Goal: Information Seeking & Learning: Learn about a topic

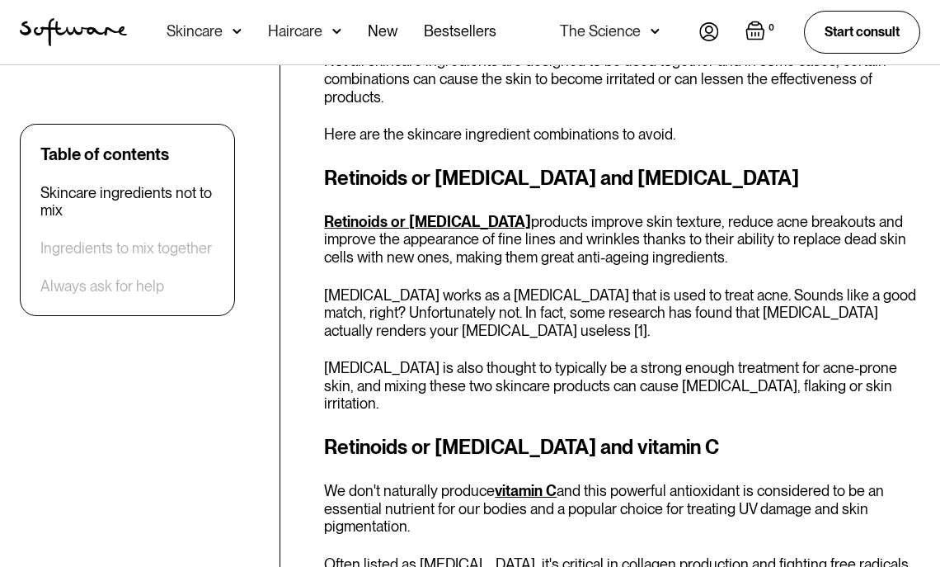
scroll to position [907, 0]
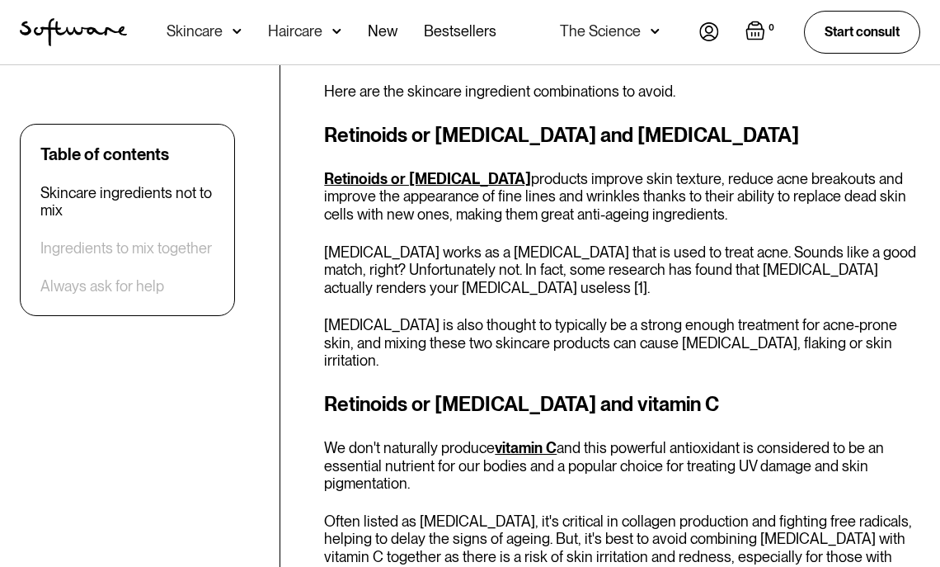
click at [479, 177] on p "Retinoids or [MEDICAL_DATA] products improve skin texture, reduce acne breakout…" at bounding box center [622, 197] width 596 height 54
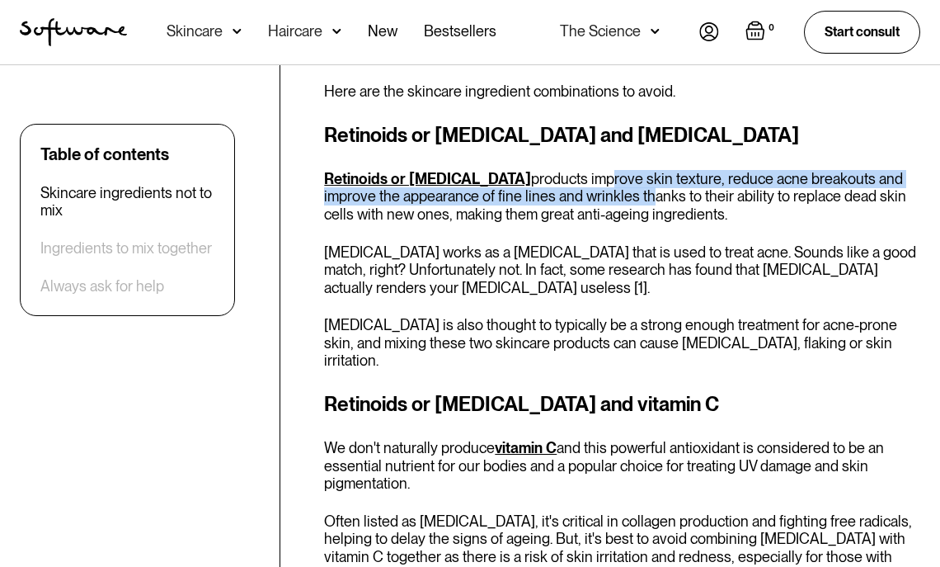
drag, startPoint x: 529, startPoint y: 184, endPoint x: 571, endPoint y: 193, distance: 42.2
click at [570, 192] on p "Retinoids or [MEDICAL_DATA] products improve skin texture, reduce acne breakout…" at bounding box center [622, 197] width 596 height 54
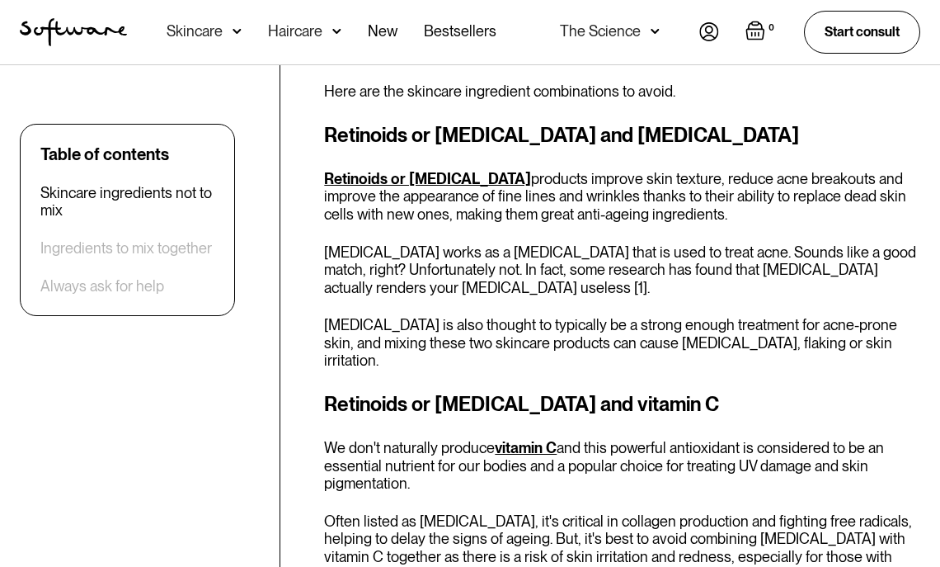
click at [646, 198] on p "Retinoids or [MEDICAL_DATA] products improve skin texture, reduce acne breakout…" at bounding box center [622, 197] width 596 height 54
click at [788, 198] on p "Retinoids or [MEDICAL_DATA] products improve skin texture, reduce acne breakout…" at bounding box center [622, 197] width 596 height 54
click at [751, 412] on div "Retinoids or [MEDICAL_DATA] and vitamin C We don't naturally produce vitamin C …" at bounding box center [622, 559] width 596 height 341
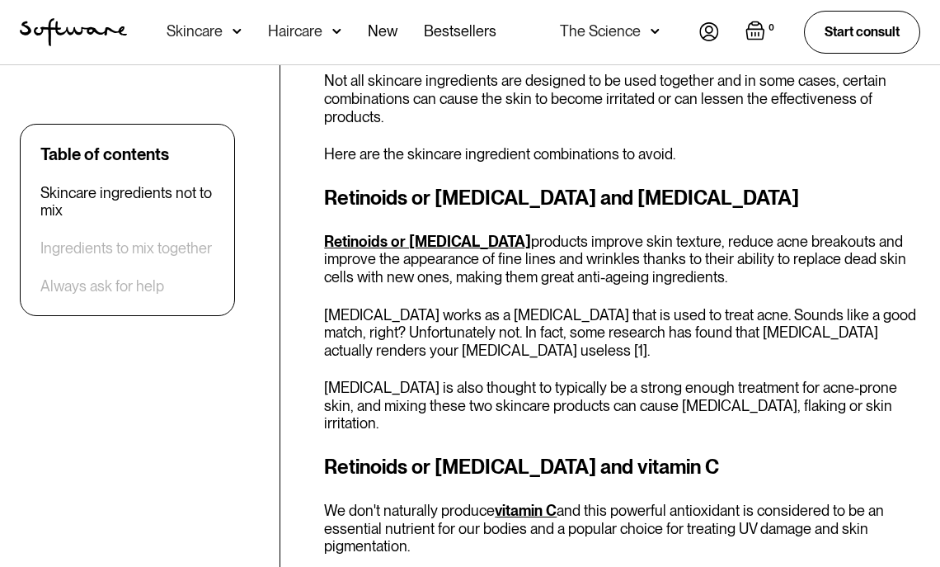
scroll to position [742, 0]
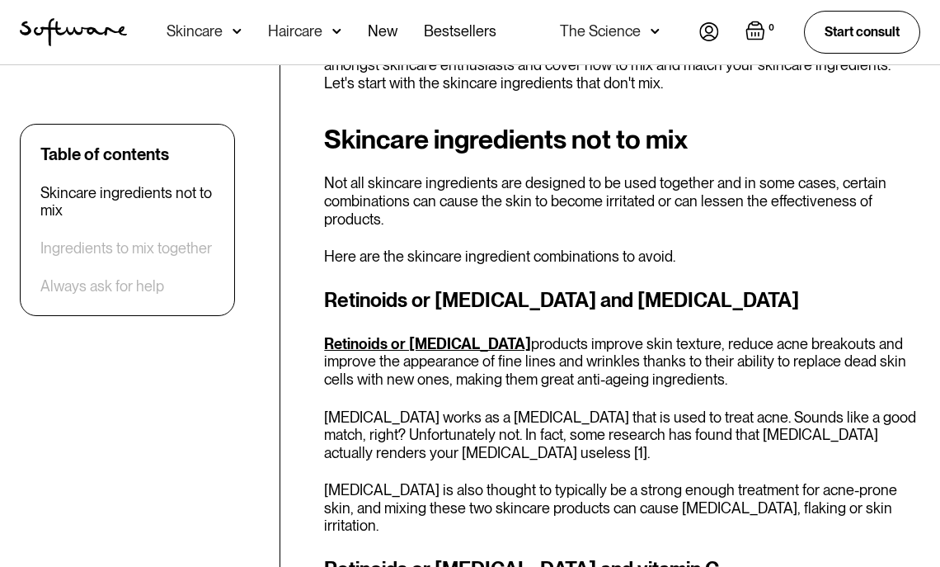
click at [638, 425] on p "[MEDICAL_DATA] works as a [MEDICAL_DATA] that is used to treat acne. Sounds lik…" at bounding box center [622, 435] width 596 height 54
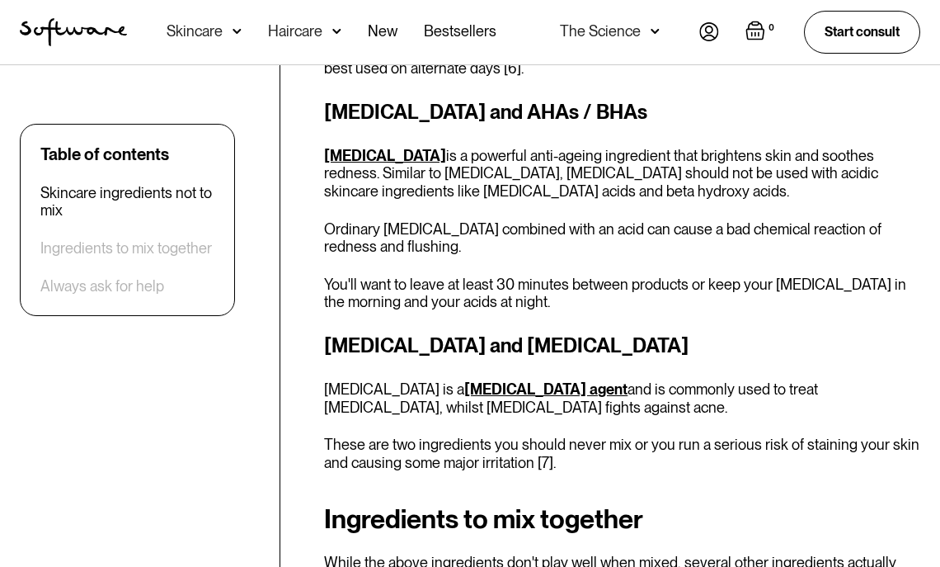
scroll to position [2227, 0]
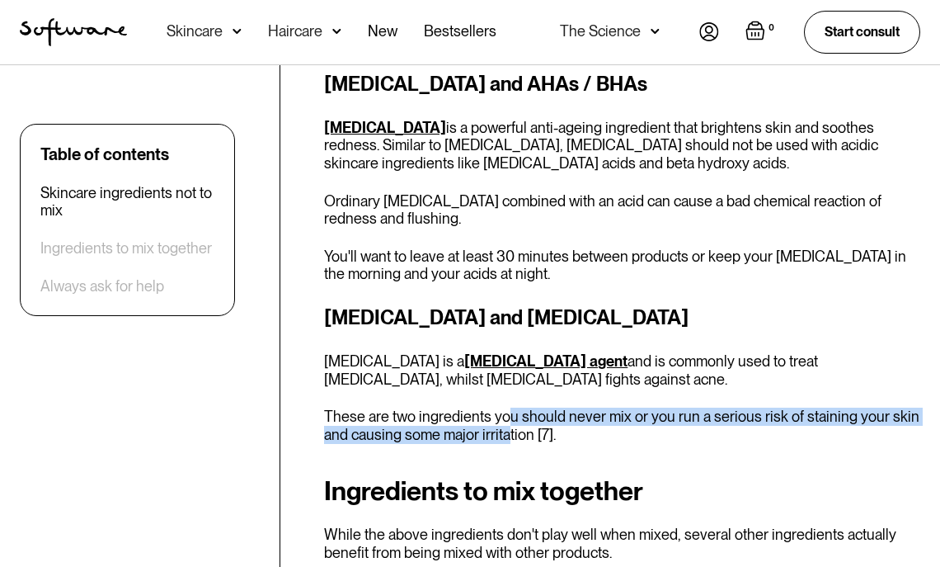
click at [506, 407] on p "These are two ingredients you should never mix or you run a serious risk of sta…" at bounding box center [622, 424] width 596 height 35
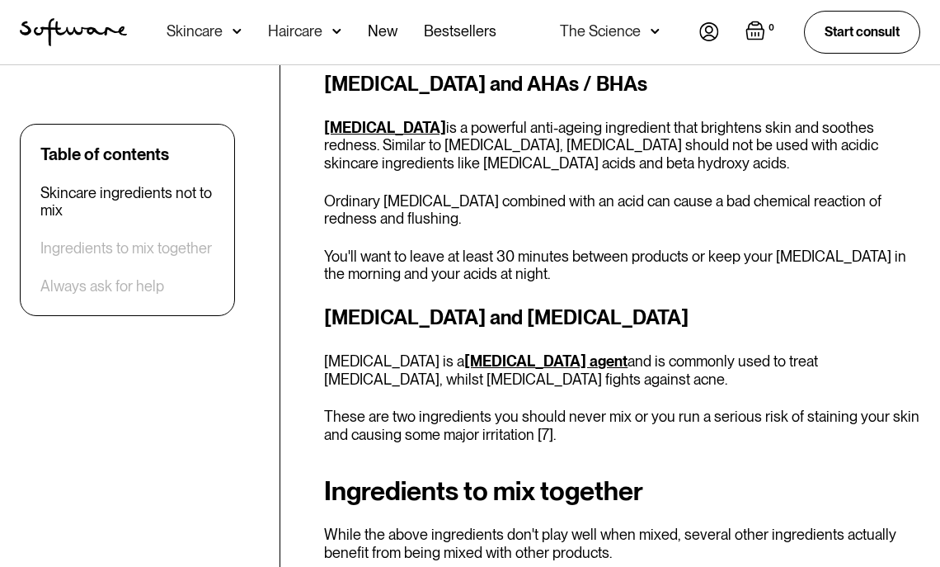
click at [408, 352] on p "[MEDICAL_DATA] is a [MEDICAL_DATA] agent and is commonly used to treat [MEDICAL…" at bounding box center [622, 369] width 596 height 35
drag, startPoint x: 669, startPoint y: 291, endPoint x: 775, endPoint y: 289, distance: 106.4
click at [774, 352] on p "[MEDICAL_DATA] is a [MEDICAL_DATA] agent and is commonly used to treat [MEDICAL…" at bounding box center [622, 369] width 596 height 35
click at [711, 407] on p "These are two ingredients you should never mix or you run a serious risk of sta…" at bounding box center [622, 424] width 596 height 35
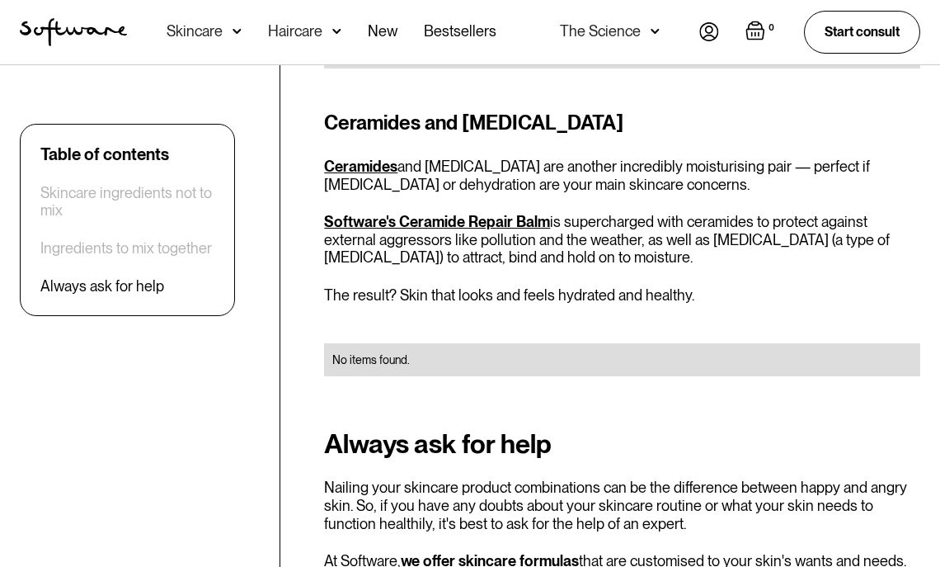
scroll to position [4453, 0]
